Goal: Use online tool/utility: Utilize a website feature to perform a specific function

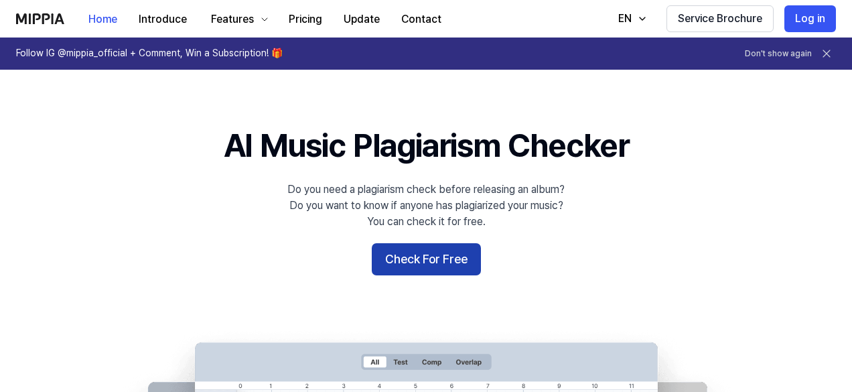
click at [441, 252] on button "Check For Free" at bounding box center [426, 259] width 109 height 32
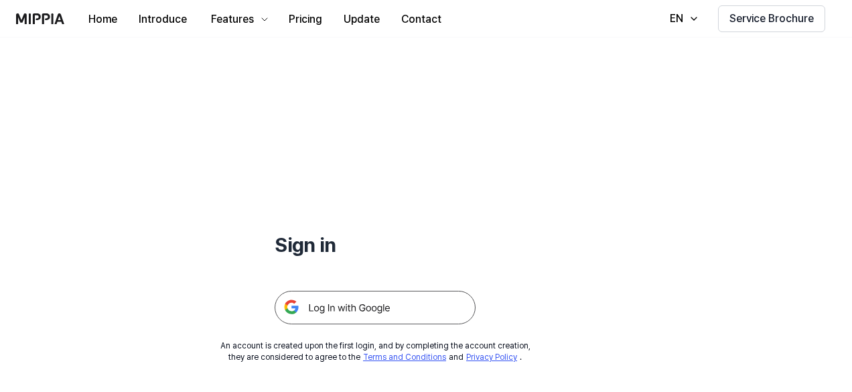
click at [400, 315] on img at bounding box center [374, 307] width 201 height 33
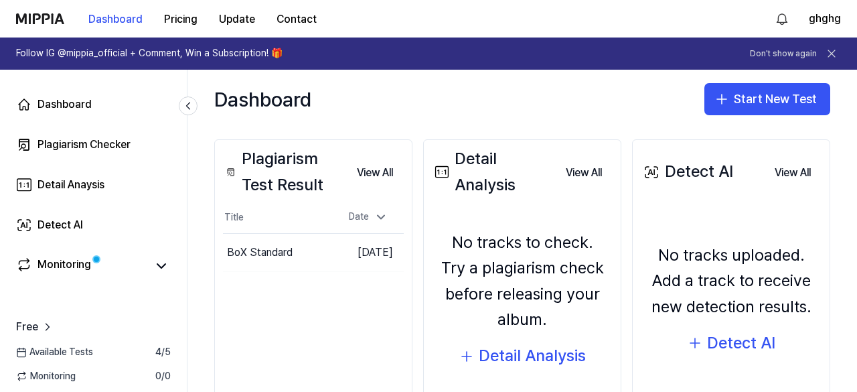
scroll to position [150, 0]
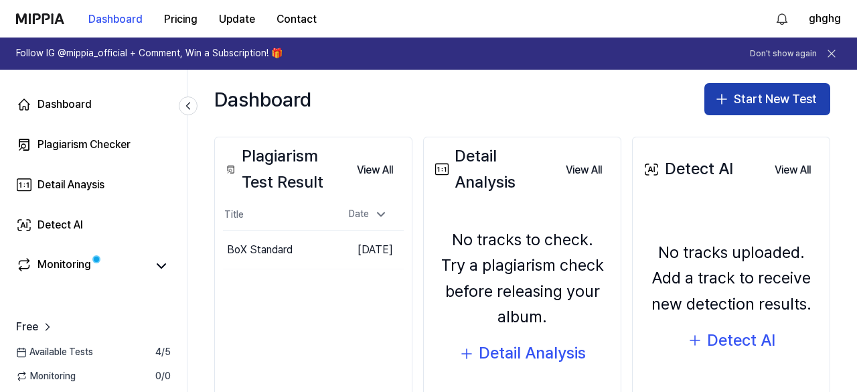
click at [766, 104] on button "Start New Test" at bounding box center [767, 99] width 126 height 32
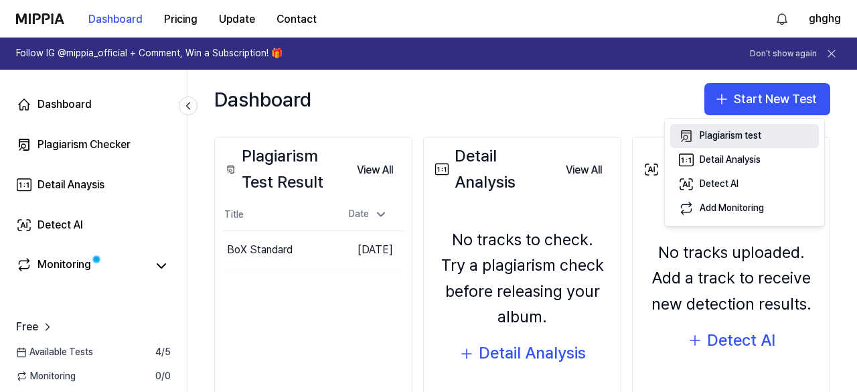
click at [714, 135] on div "Plagiarism test" at bounding box center [731, 135] width 62 height 13
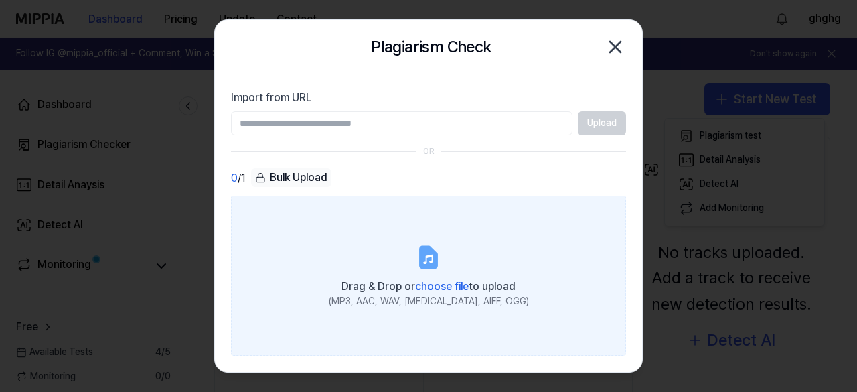
click at [427, 280] on span "choose file" at bounding box center [442, 286] width 54 height 13
click at [0, 0] on input "Drag & Drop or choose file to upload (MP3, AAC, WAV, FLAC, AIFF, OGG)" at bounding box center [0, 0] width 0 height 0
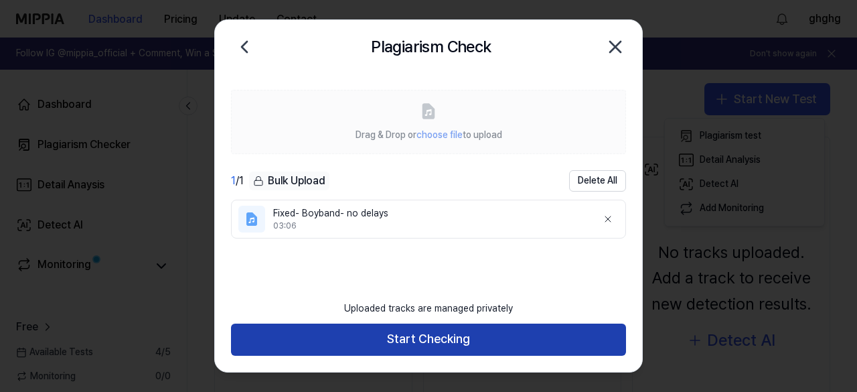
click at [506, 333] on button "Start Checking" at bounding box center [428, 339] width 395 height 32
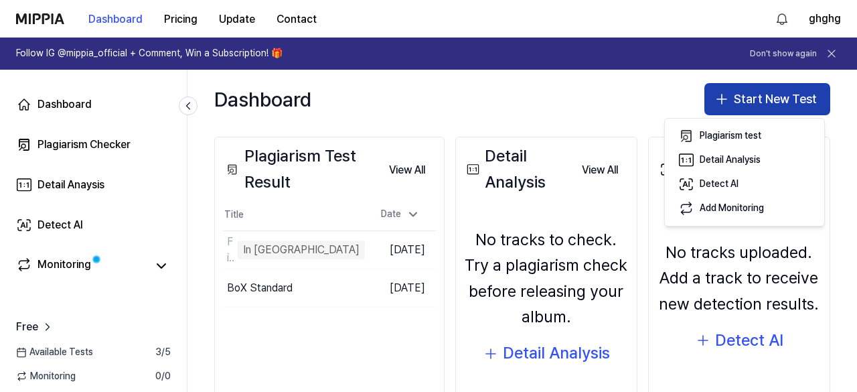
click at [773, 106] on button "Start New Test" at bounding box center [767, 99] width 126 height 32
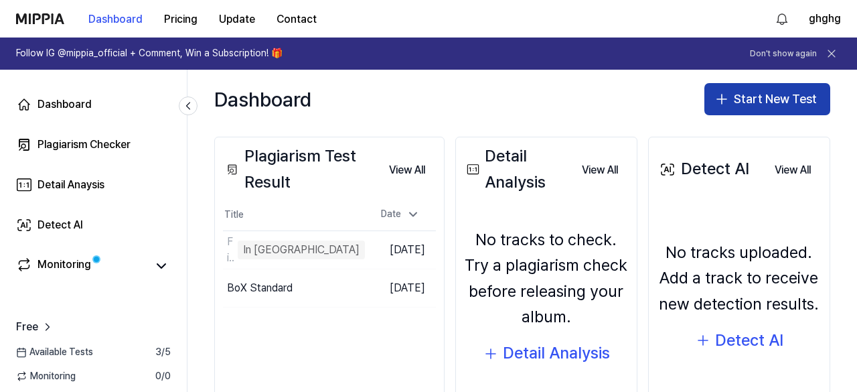
click at [727, 98] on button "Start New Test" at bounding box center [767, 99] width 126 height 32
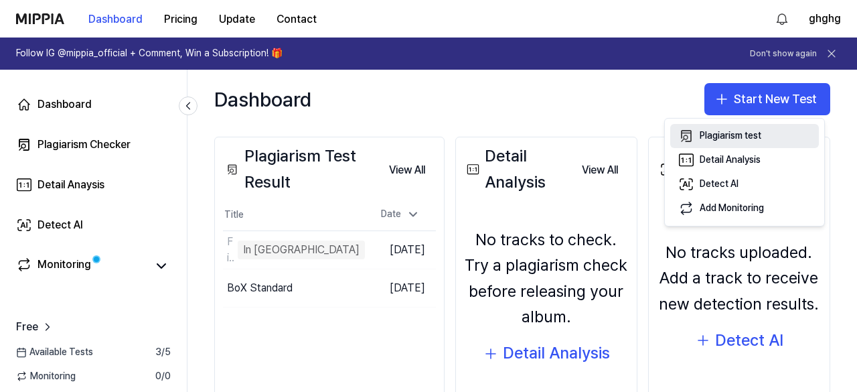
click at [724, 133] on div "Plagiarism test" at bounding box center [731, 135] width 62 height 13
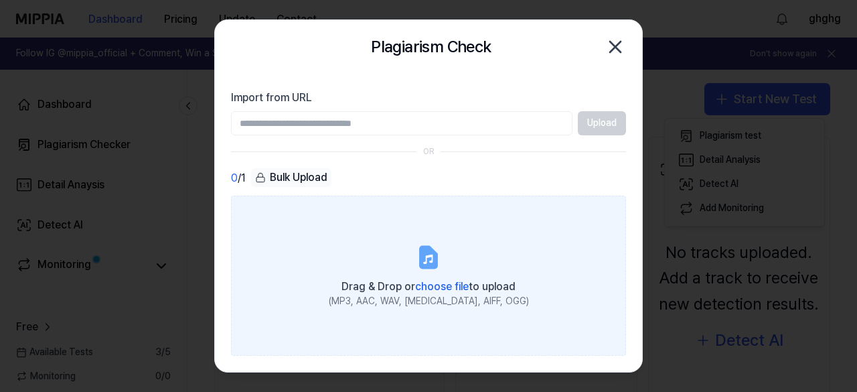
click at [441, 278] on div "Drag & Drop or choose file to upload" at bounding box center [429, 285] width 200 height 19
click at [0, 0] on input "Drag & Drop or choose file to upload (MP3, AAC, WAV, FLAC, AIFF, OGG)" at bounding box center [0, 0] width 0 height 0
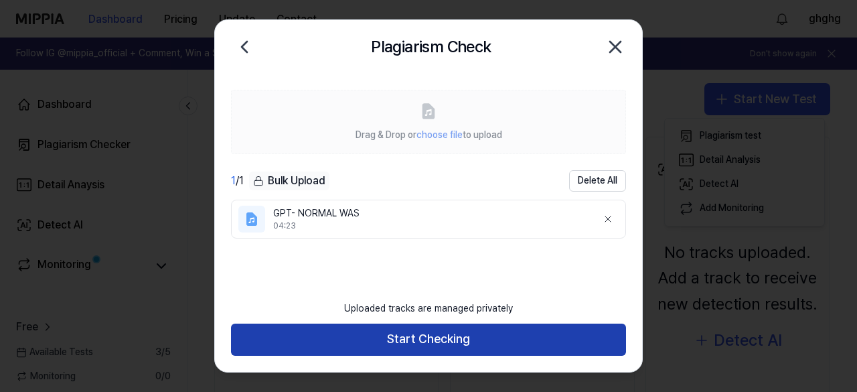
click at [469, 333] on button "Start Checking" at bounding box center [428, 339] width 395 height 32
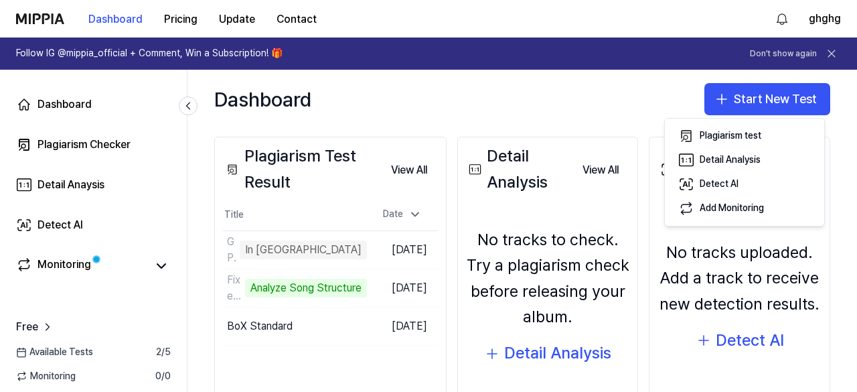
click at [586, 81] on div "Dashboard Start New Test" at bounding box center [521, 99] width 669 height 59
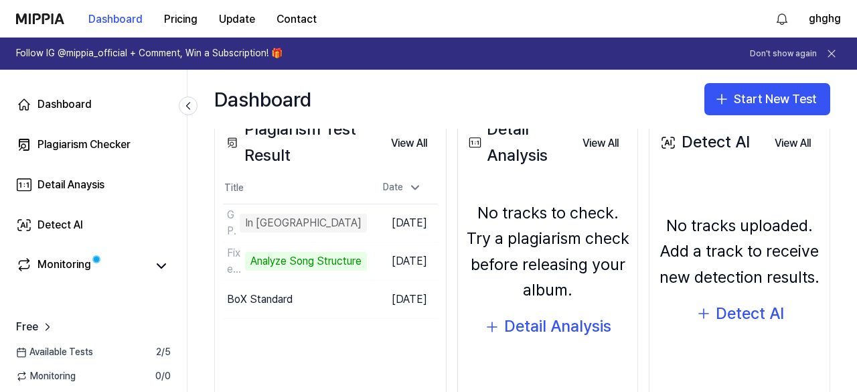
scroll to position [222, 0]
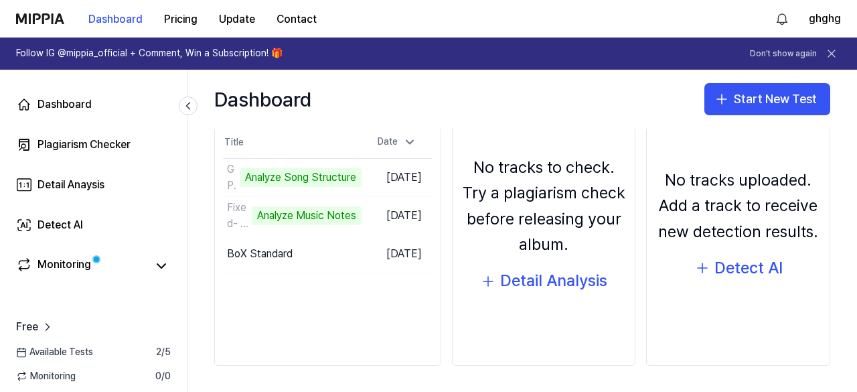
click at [578, 106] on div "Dashboard Start New Test" at bounding box center [521, 99] width 669 height 59
